Goal: Transaction & Acquisition: Book appointment/travel/reservation

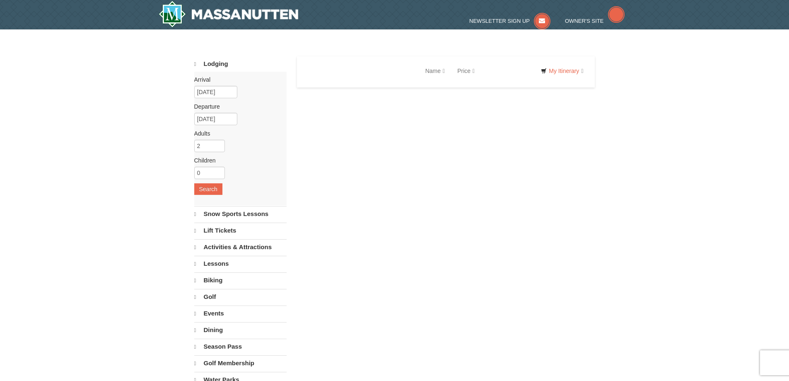
select select "10"
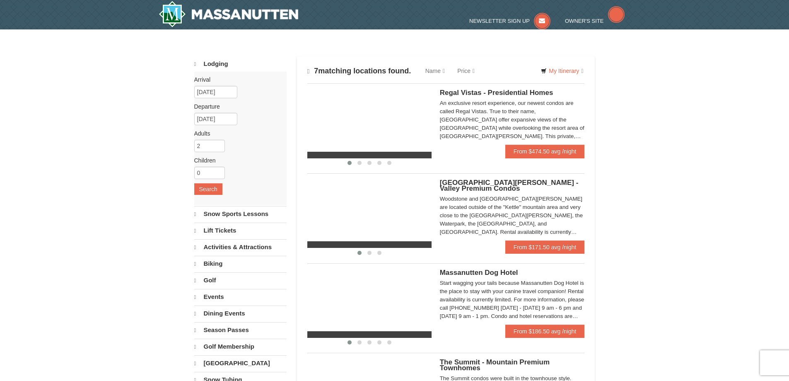
select select "10"
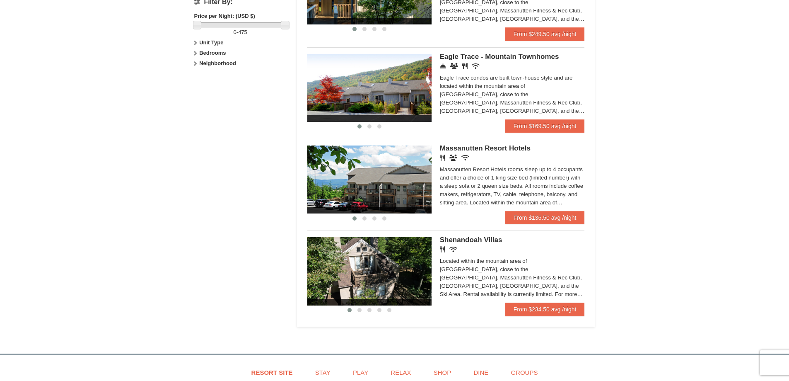
scroll to position [456, 0]
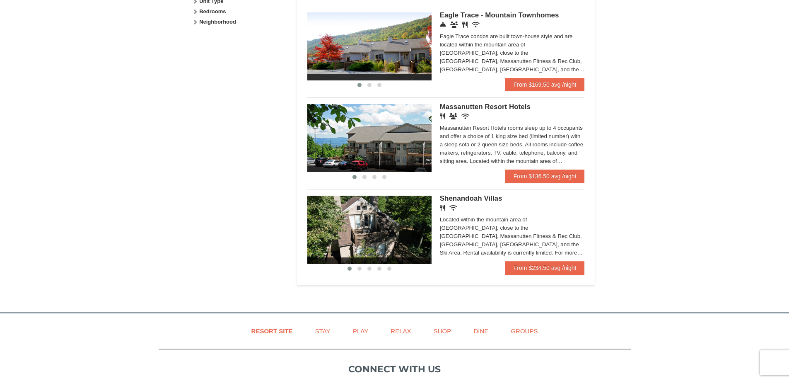
click at [379, 142] on img at bounding box center [369, 138] width 124 height 68
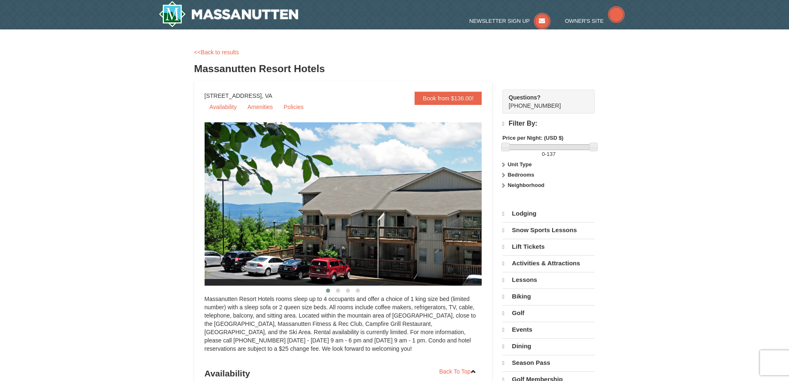
select select "10"
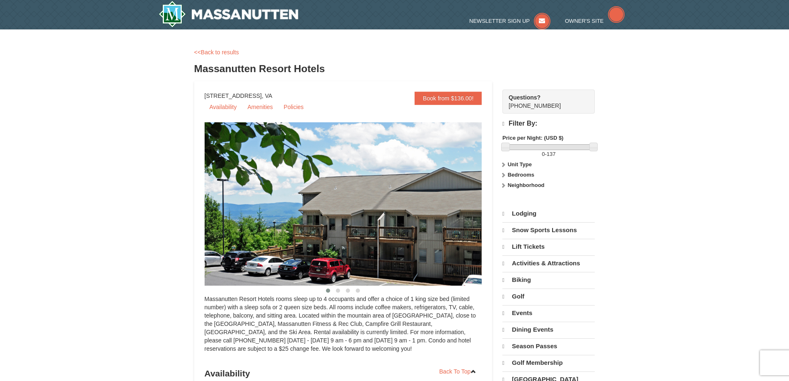
select select "10"
